Goal: Information Seeking & Learning: Learn about a topic

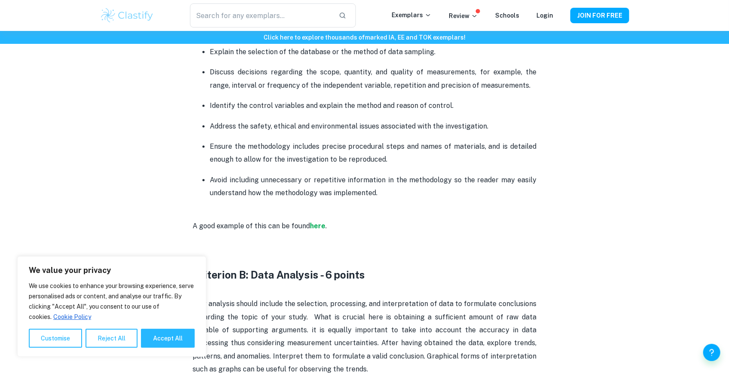
scroll to position [959, 0]
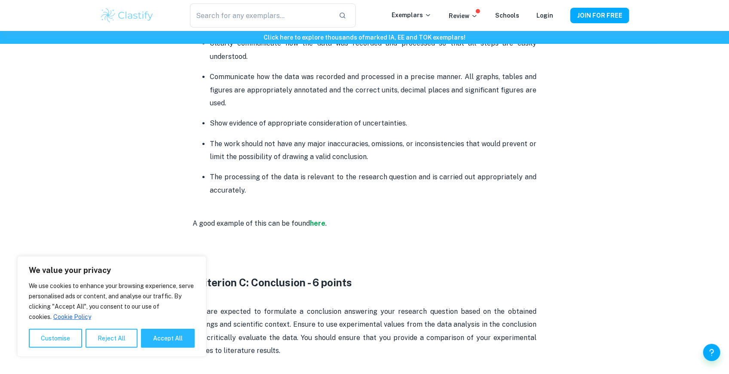
drag, startPoint x: 181, startPoint y: 334, endPoint x: 240, endPoint y: 264, distance: 91.2
click at [181, 334] on button "Accept All" at bounding box center [168, 338] width 54 height 19
checkbox input "true"
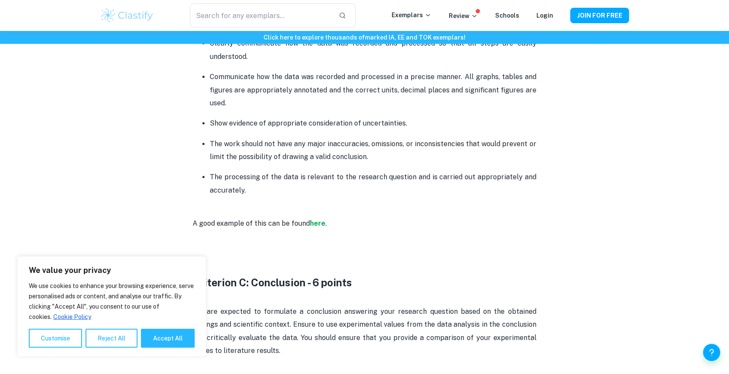
checkbox input "true"
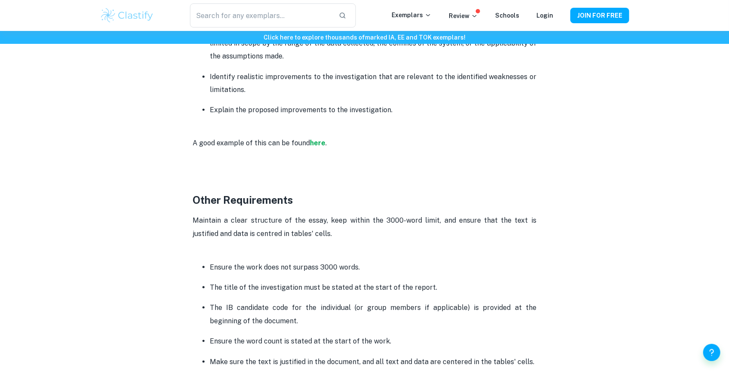
scroll to position [2077, 0]
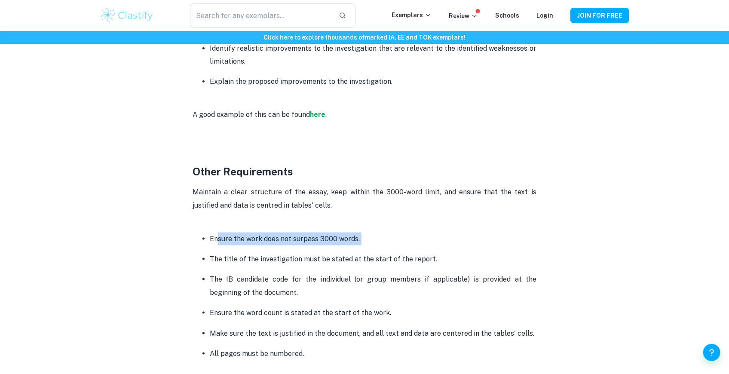
drag, startPoint x: 217, startPoint y: 236, endPoint x: 401, endPoint y: 244, distance: 184.5
click at [401, 244] on ul "Ensure the work does not surpass 3000 words. The title of the investigation mus…" at bounding box center [364, 296] width 344 height 128
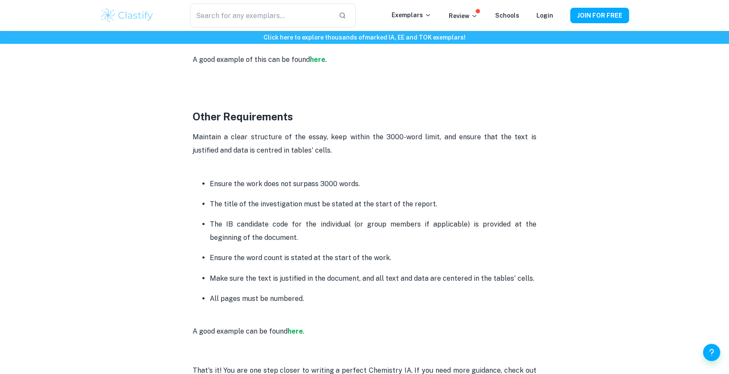
scroll to position [2134, 0]
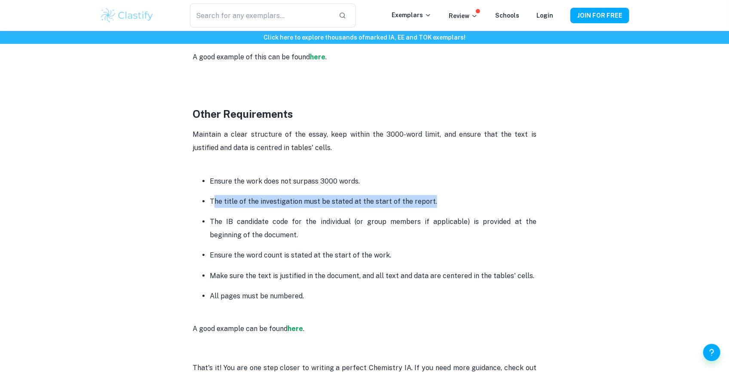
drag, startPoint x: 213, startPoint y: 203, endPoint x: 428, endPoint y: 199, distance: 215.3
click at [428, 199] on p "The title of the investigation must be stated at the start of the report." at bounding box center [373, 201] width 327 height 13
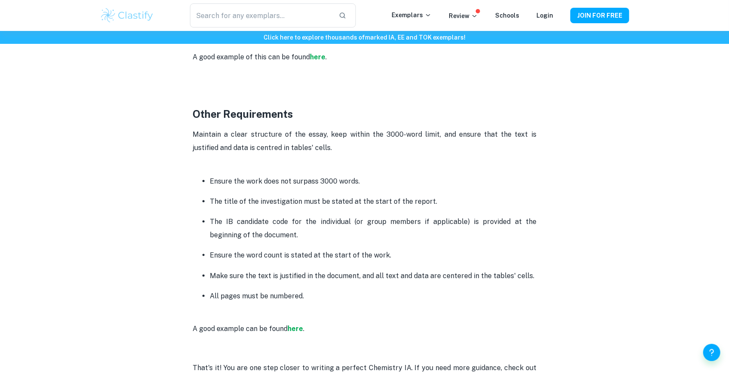
click at [439, 197] on p "The title of the investigation must be stated at the start of the report." at bounding box center [373, 201] width 327 height 13
drag, startPoint x: 235, startPoint y: 200, endPoint x: 437, endPoint y: 202, distance: 202.4
click at [437, 202] on p "The title of the investigation must be stated at the start of the report." at bounding box center [373, 201] width 327 height 13
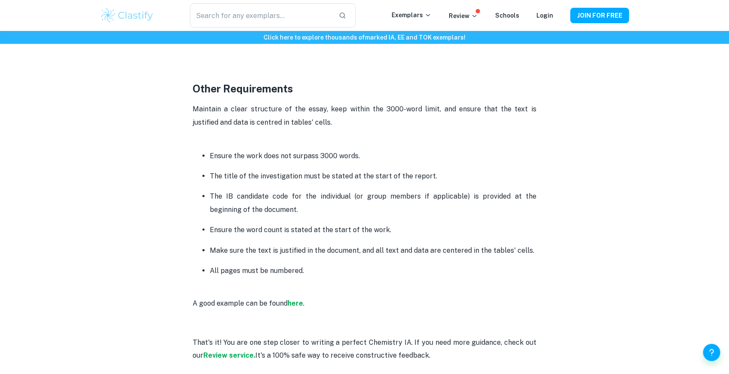
scroll to position [2163, 0]
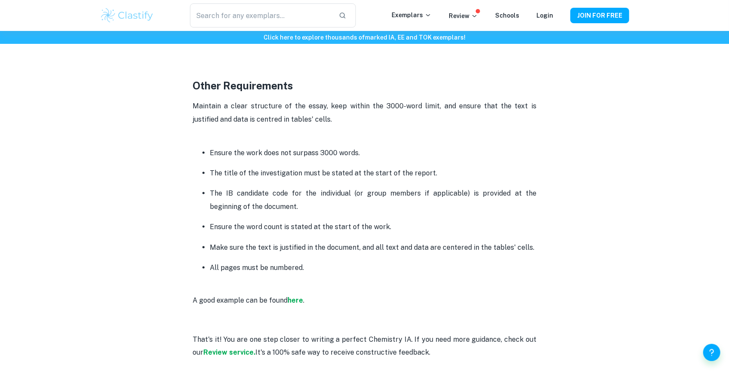
drag, startPoint x: 259, startPoint y: 248, endPoint x: 531, endPoint y: 241, distance: 272.5
click at [531, 241] on p "Make sure the text is justified in the document, and all text and data are cent…" at bounding box center [373, 247] width 327 height 13
drag, startPoint x: 321, startPoint y: 272, endPoint x: 202, endPoint y: 259, distance: 120.6
click at [202, 259] on ul "Ensure the work does not surpass 3000 words. The title of the investigation mus…" at bounding box center [364, 210] width 344 height 128
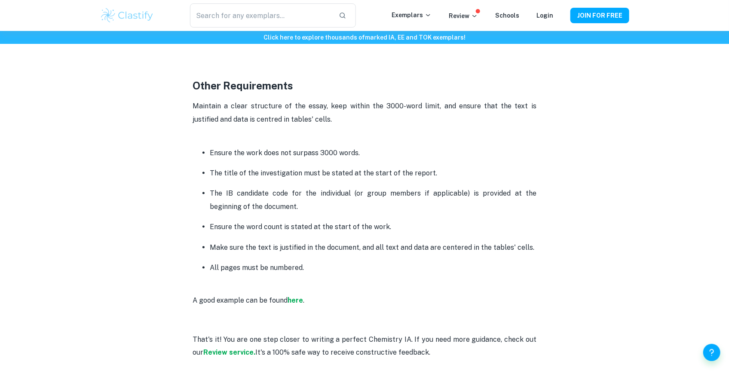
click at [202, 259] on ul "Ensure the work does not surpass 3000 words. The title of the investigation mus…" at bounding box center [364, 210] width 344 height 128
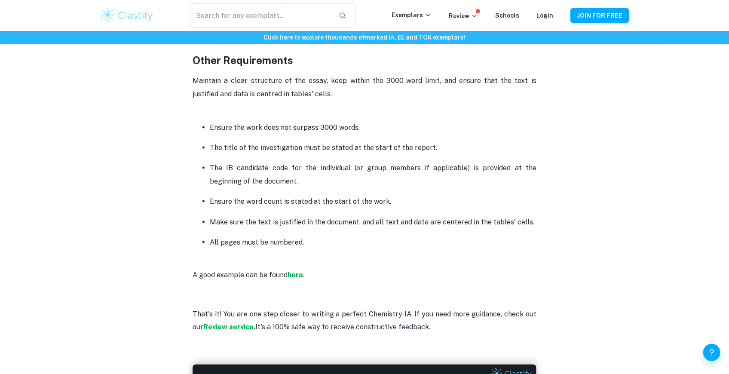
scroll to position [2191, 0]
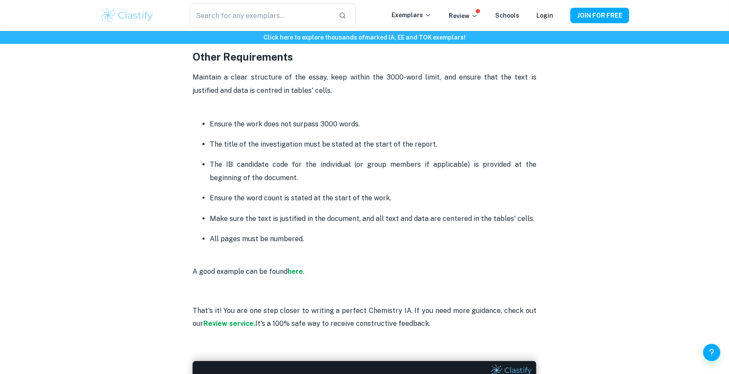
drag, startPoint x: 263, startPoint y: 194, endPoint x: 404, endPoint y: 201, distance: 141.1
click at [404, 201] on p "Ensure the word count is stated at the start of the work." at bounding box center [373, 198] width 327 height 13
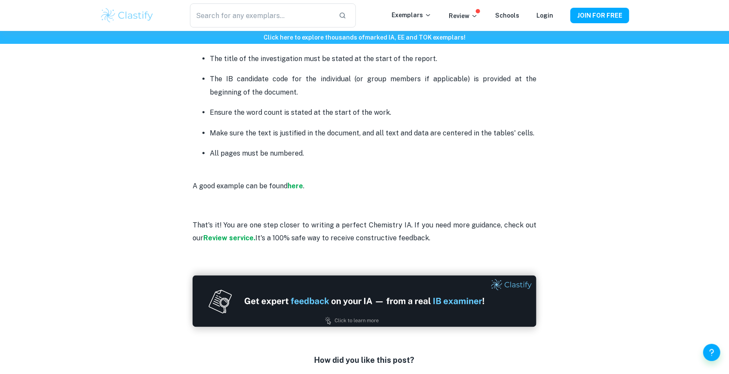
scroll to position [2277, 0]
drag, startPoint x: 241, startPoint y: 225, endPoint x: 552, endPoint y: 232, distance: 310.7
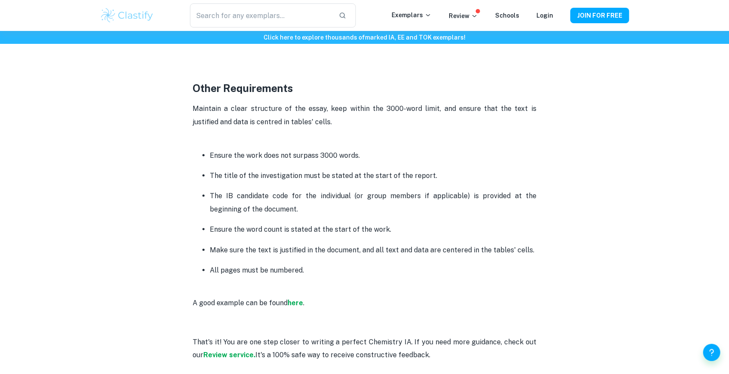
scroll to position [2163, 0]
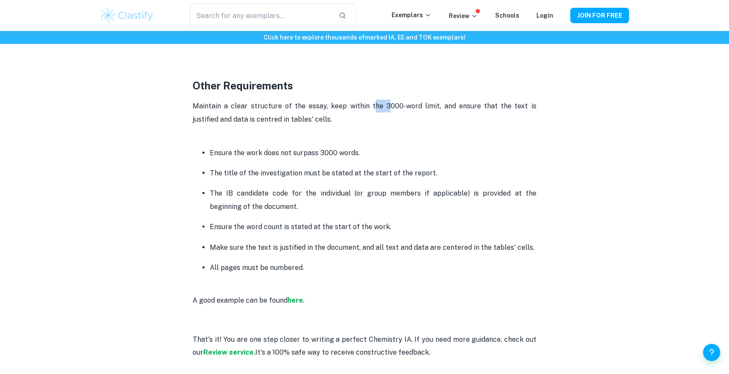
drag, startPoint x: 359, startPoint y: 105, endPoint x: 375, endPoint y: 105, distance: 15.9
click at [375, 105] on span "Maintain a clear structure of the essay, keep within the 3000-word limit, and e…" at bounding box center [364, 112] width 345 height 21
drag, startPoint x: 372, startPoint y: 106, endPoint x: 521, endPoint y: 116, distance: 149.5
click at [521, 116] on p "Maintain a clear structure of the essay, keep within the 3000-word limit, and e…" at bounding box center [364, 119] width 344 height 39
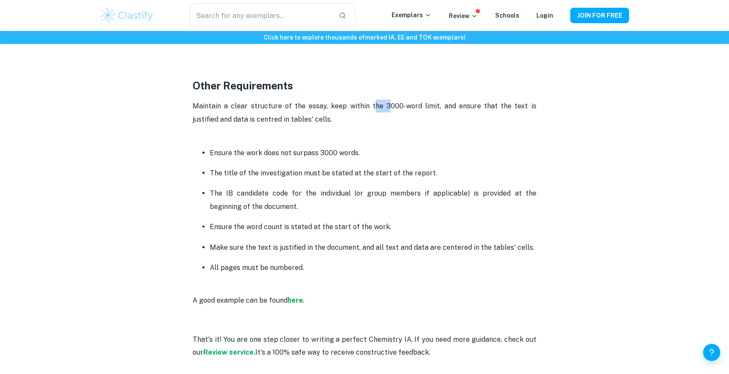
click at [521, 116] on p "Maintain a clear structure of the essay, keep within the 3000-word limit, and e…" at bounding box center [364, 119] width 344 height 39
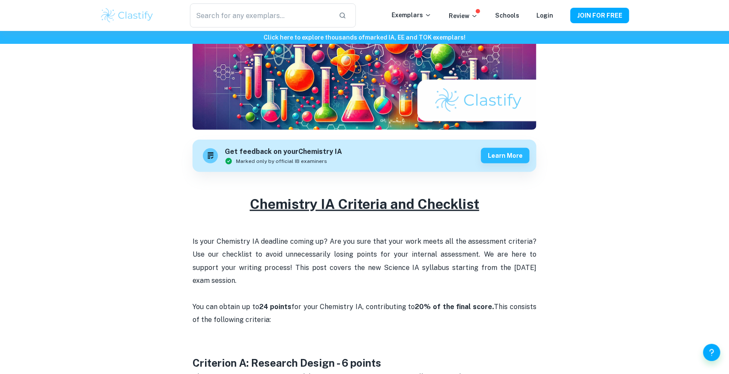
drag, startPoint x: 514, startPoint y: 265, endPoint x: 524, endPoint y: 123, distance: 142.5
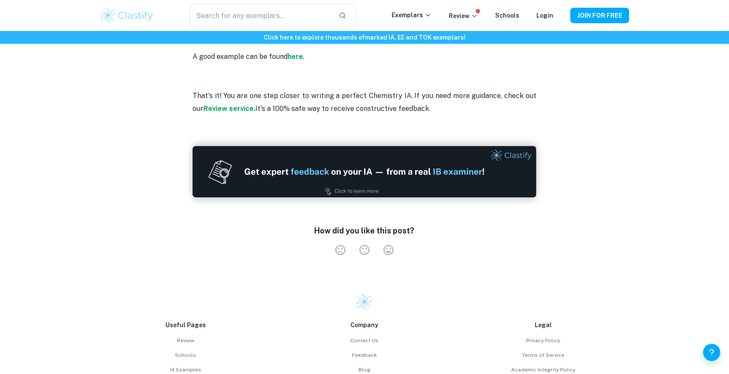
scroll to position [2520, 0]
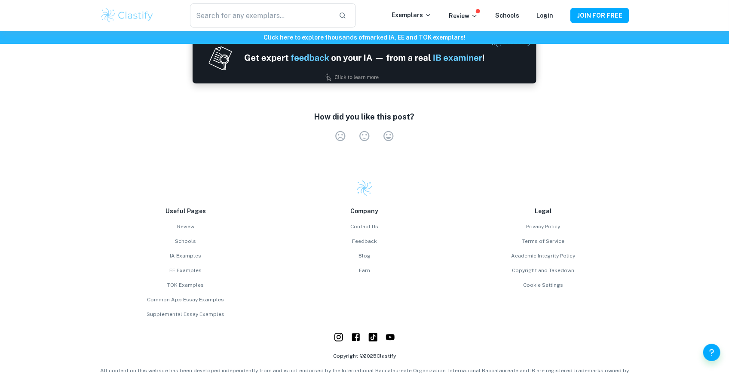
drag, startPoint x: 628, startPoint y: 249, endPoint x: 628, endPoint y: 182, distance: 67.5
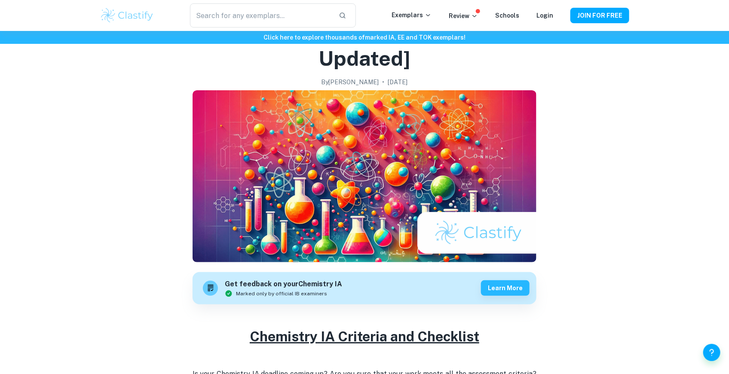
scroll to position [0, 0]
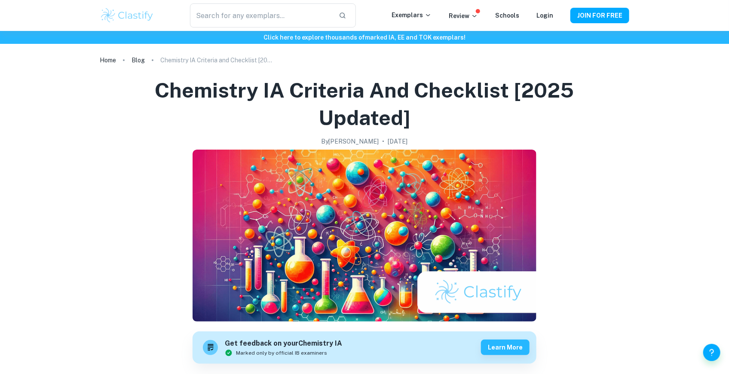
drag, startPoint x: 637, startPoint y: 204, endPoint x: 618, endPoint y: 25, distance: 179.7
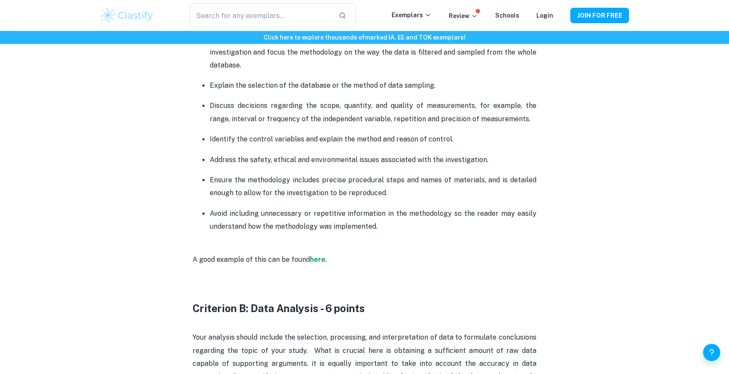
scroll to position [773, 0]
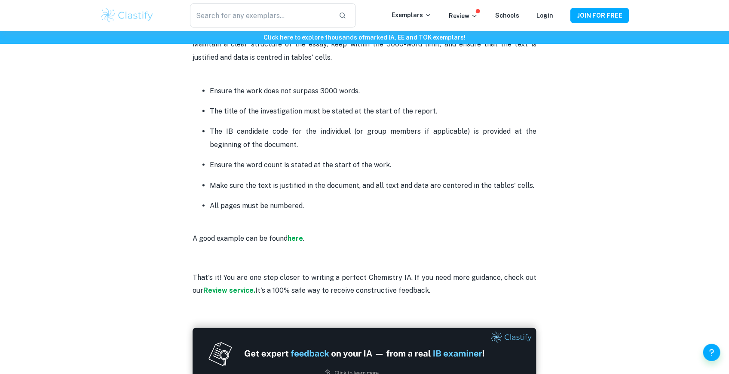
drag, startPoint x: 607, startPoint y: 252, endPoint x: 610, endPoint y: 156, distance: 95.9
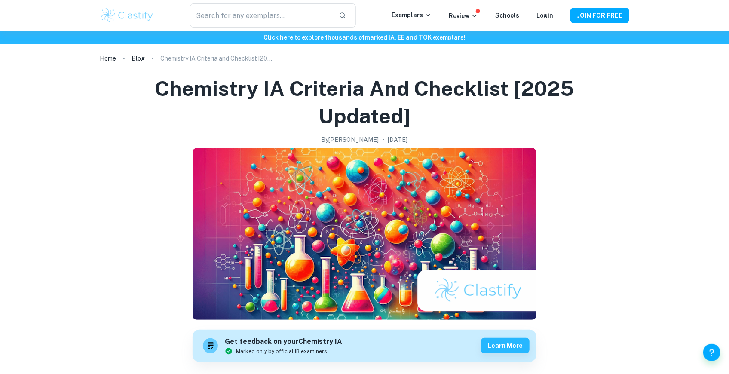
scroll to position [0, 0]
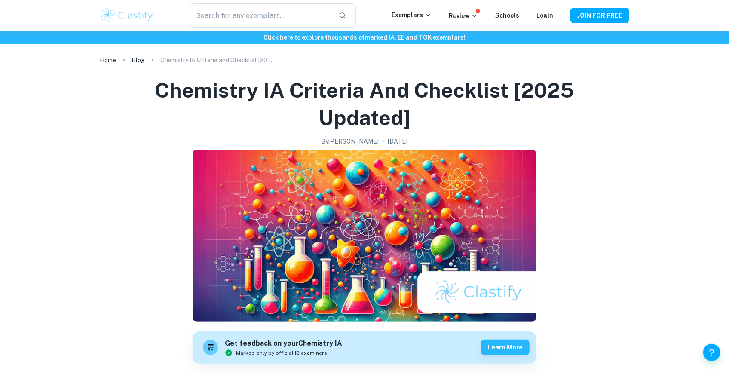
drag, startPoint x: 600, startPoint y: 299, endPoint x: 614, endPoint y: 149, distance: 150.6
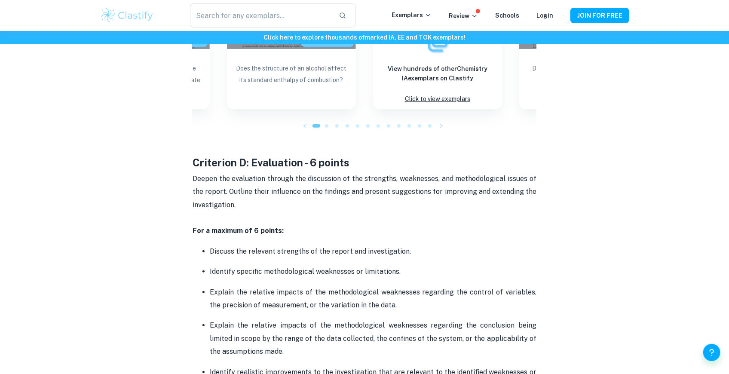
scroll to position [1823, 0]
